Goal: Transaction & Acquisition: Book appointment/travel/reservation

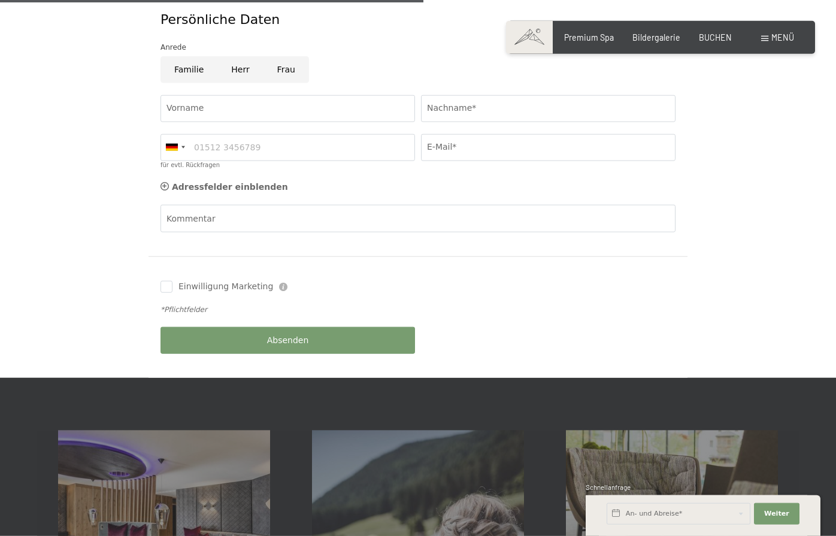
scroll to position [611, 0]
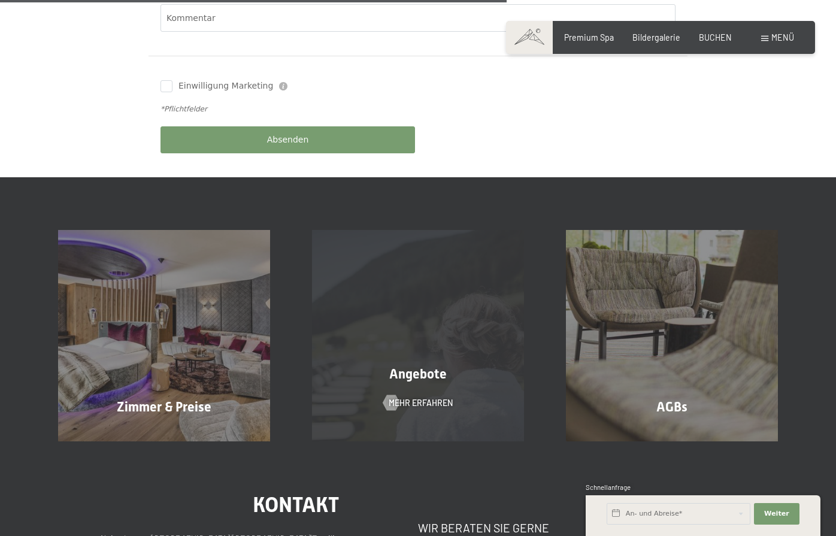
click at [428, 330] on div "Angebote Mehr erfahren" at bounding box center [418, 335] width 254 height 211
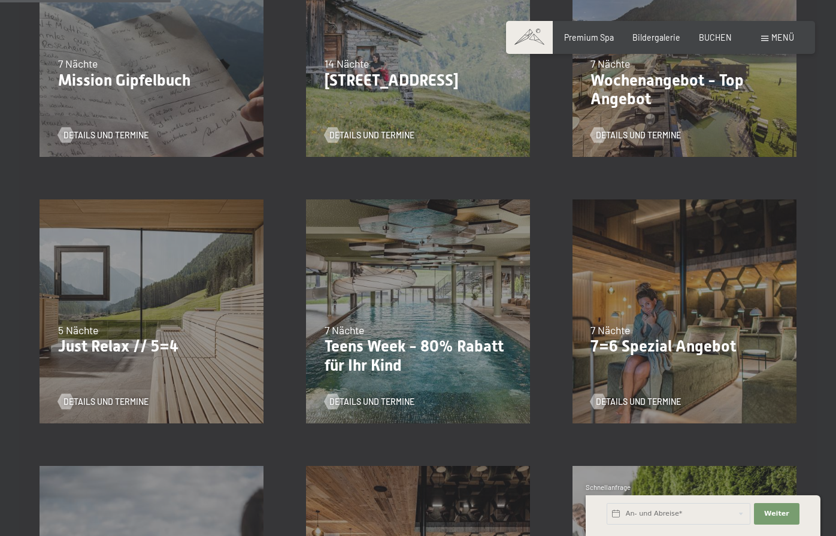
scroll to position [509, 0]
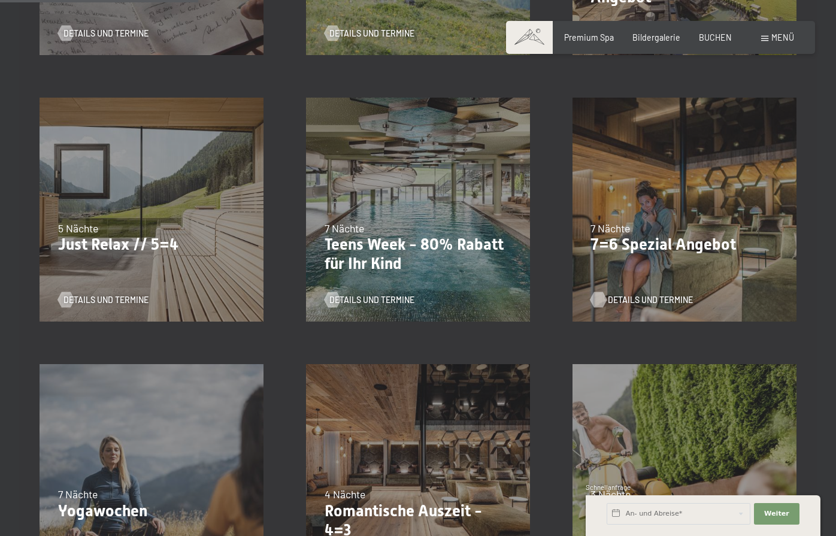
click at [612, 296] on span "Details und Termine" at bounding box center [650, 300] width 85 height 12
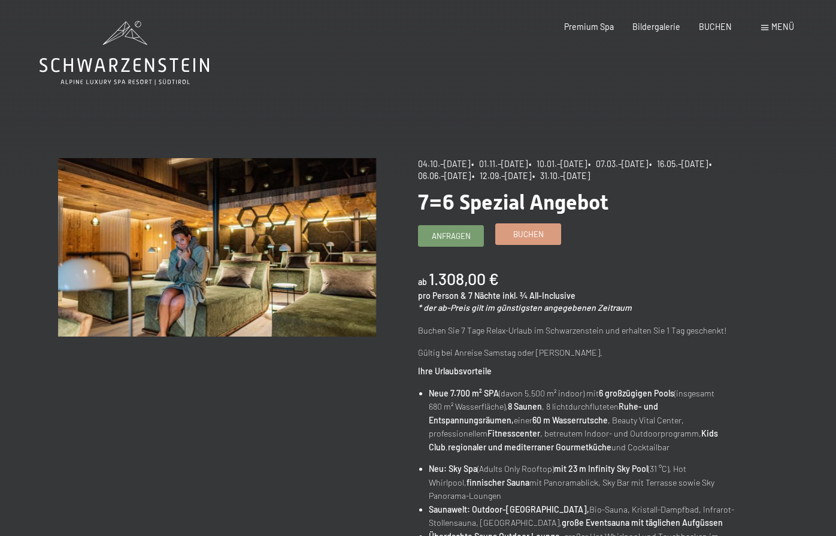
click at [529, 233] on span "Buchen" at bounding box center [528, 234] width 31 height 11
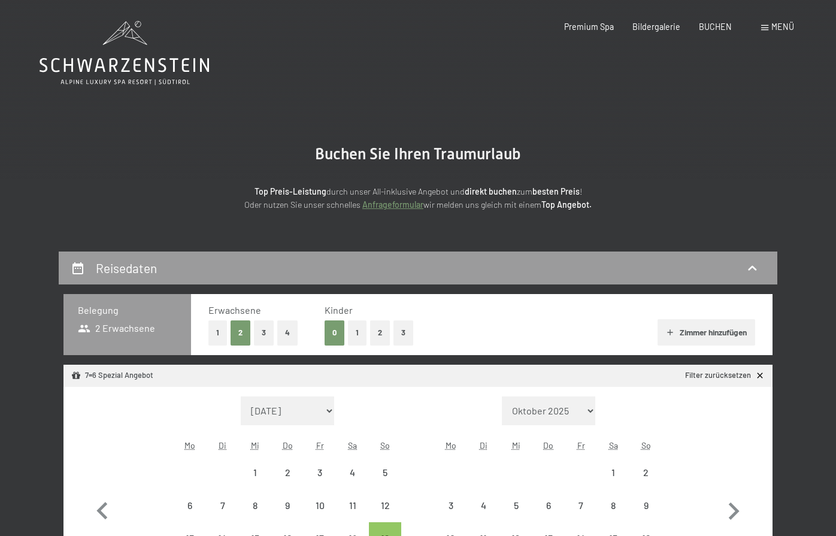
select select "2025-10-01"
select select "2025-11-01"
select select "2025-10-01"
select select "2025-11-01"
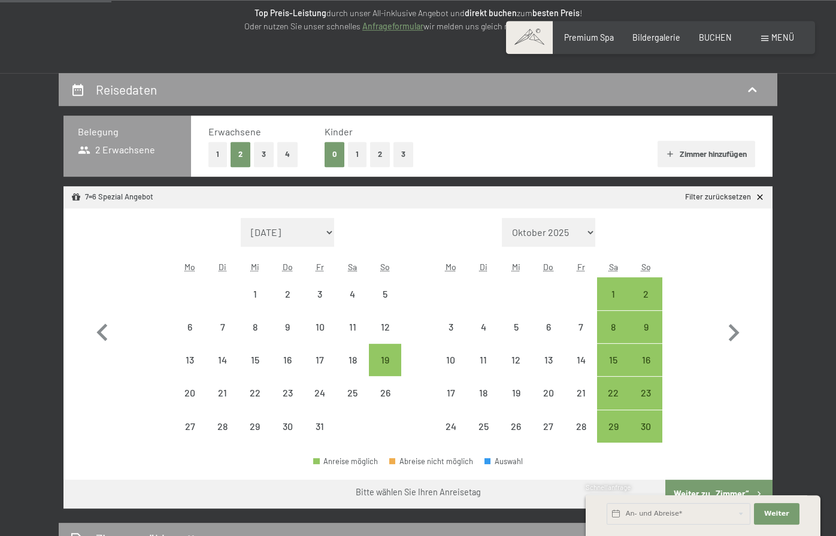
scroll to position [204, 0]
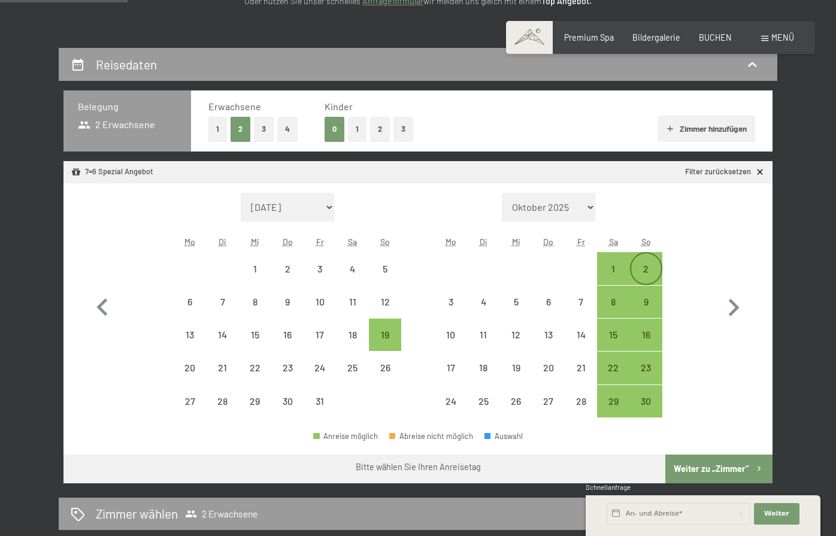
click at [647, 271] on div "2" at bounding box center [646, 279] width 30 height 30
select select "2025-10-01"
select select "2025-11-01"
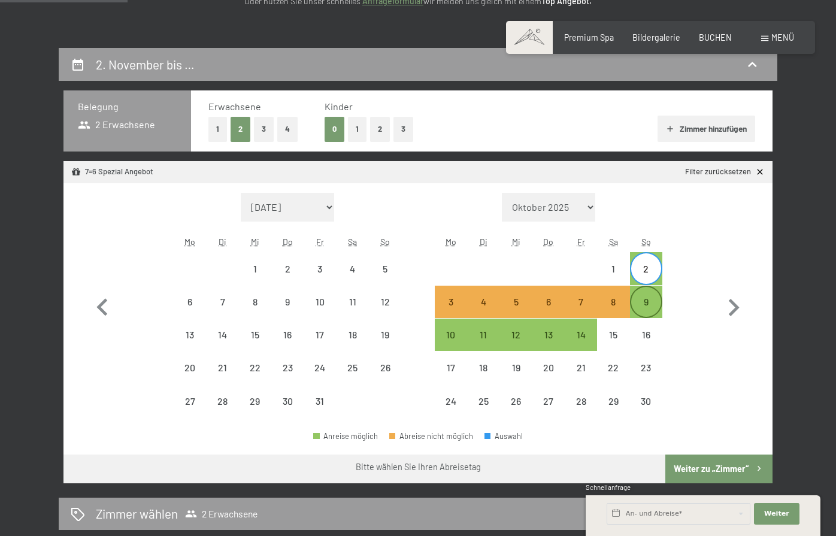
click at [646, 301] on div "9" at bounding box center [646, 312] width 30 height 30
select select "2025-10-01"
select select "2025-11-01"
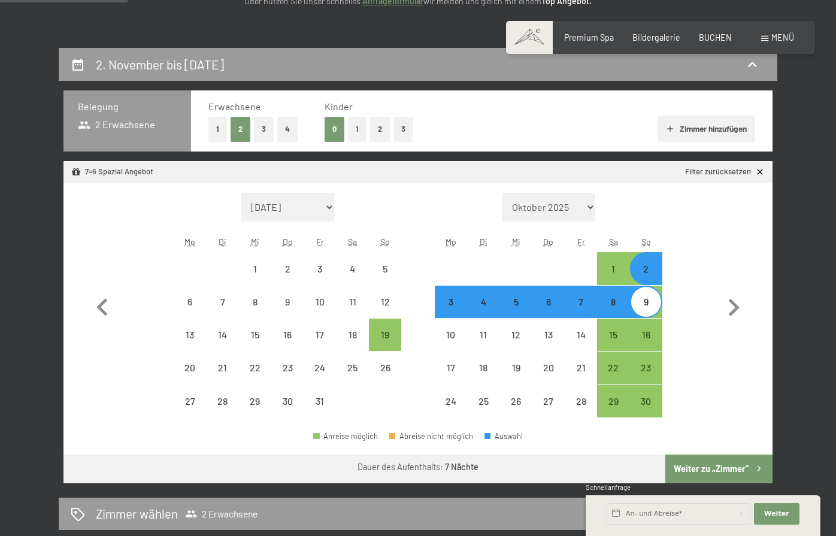
select select "2025-10-01"
select select "2025-11-01"
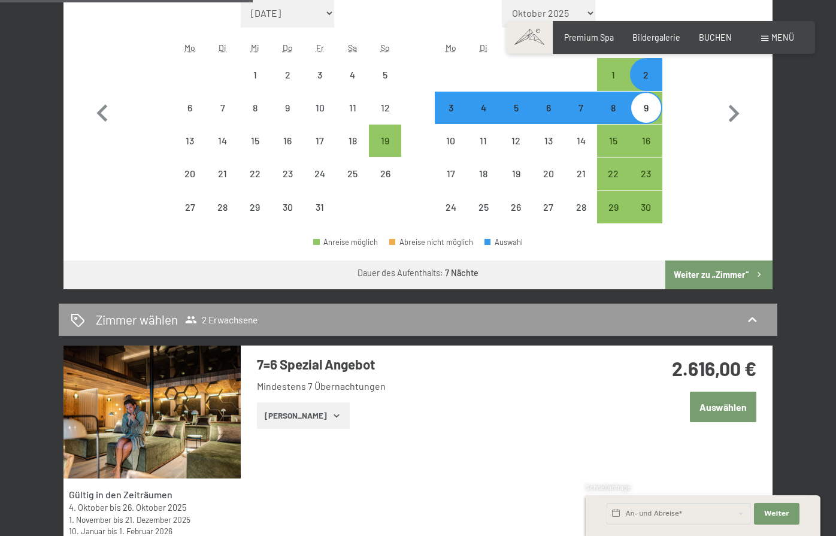
scroll to position [407, 0]
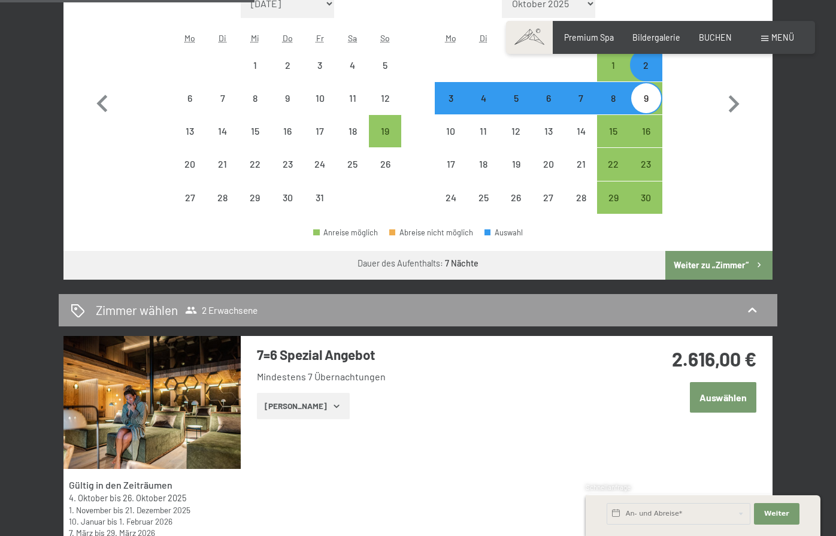
click at [723, 263] on button "Weiter zu „Zimmer“" at bounding box center [718, 265] width 107 height 29
select select "2025-10-01"
select select "2025-11-01"
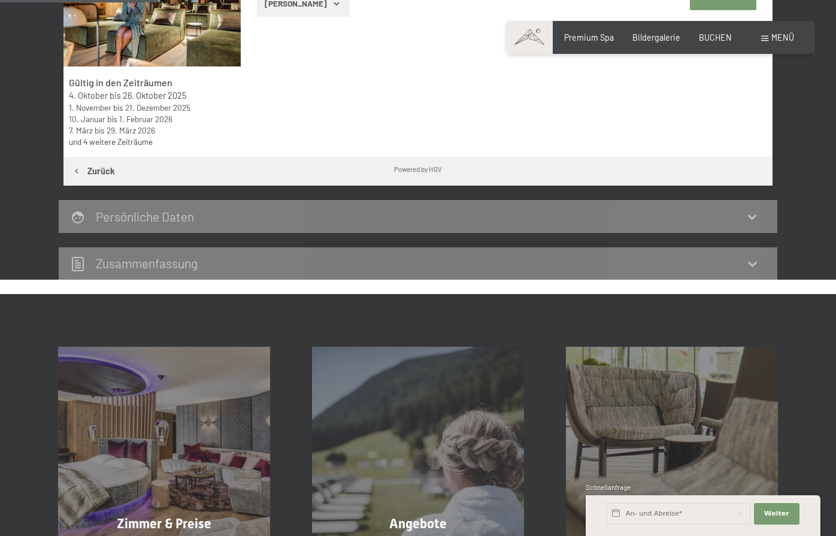
scroll to position [251, 0]
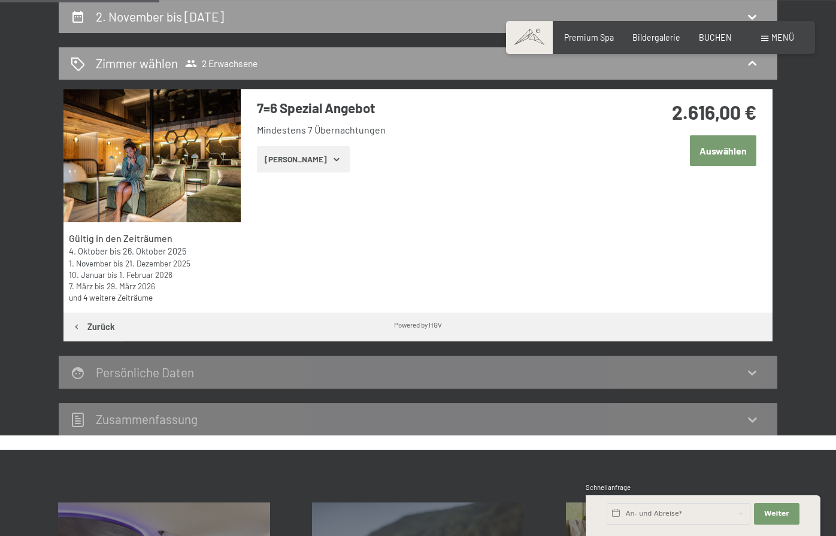
click at [332, 156] on icon "button" at bounding box center [337, 159] width 10 height 10
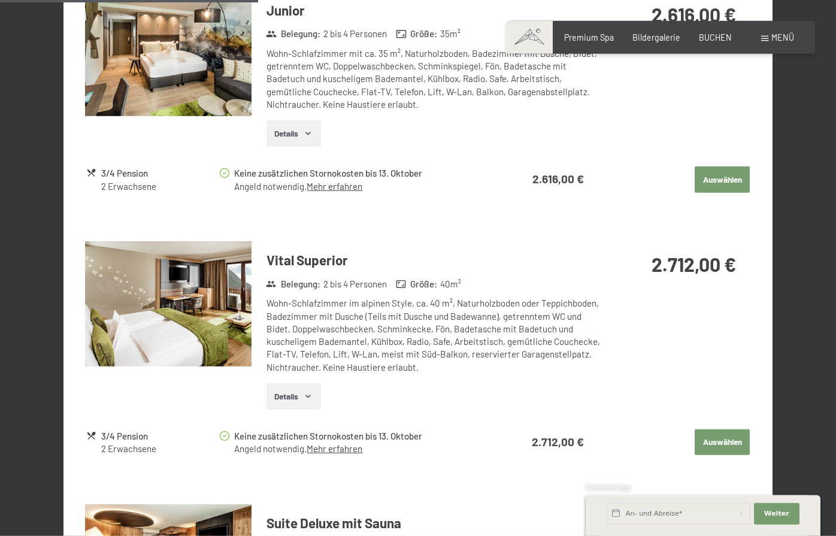
scroll to position [658, 0]
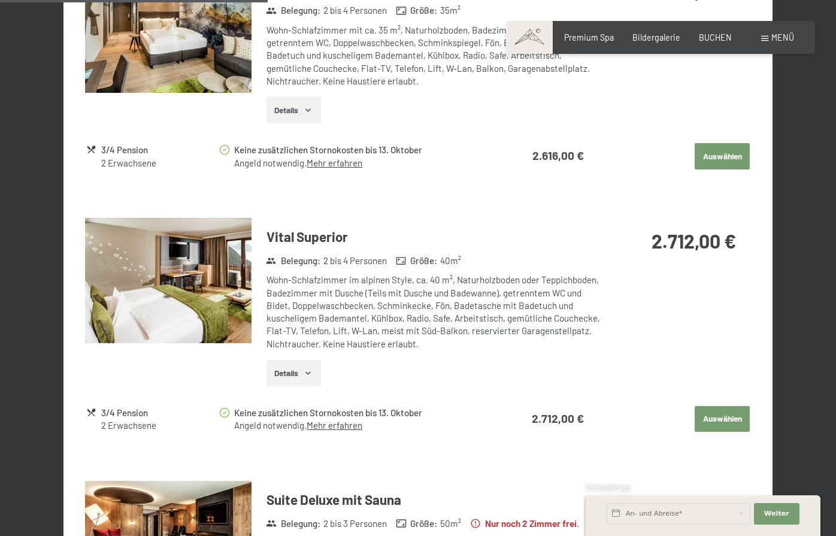
click at [311, 109] on icon "button" at bounding box center [307, 110] width 5 height 3
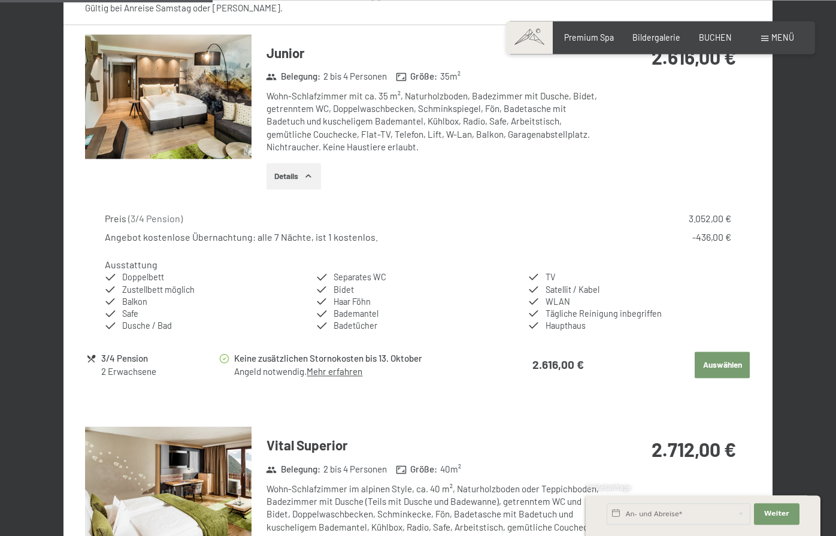
scroll to position [557, 0]
